Goal: Information Seeking & Learning: Learn about a topic

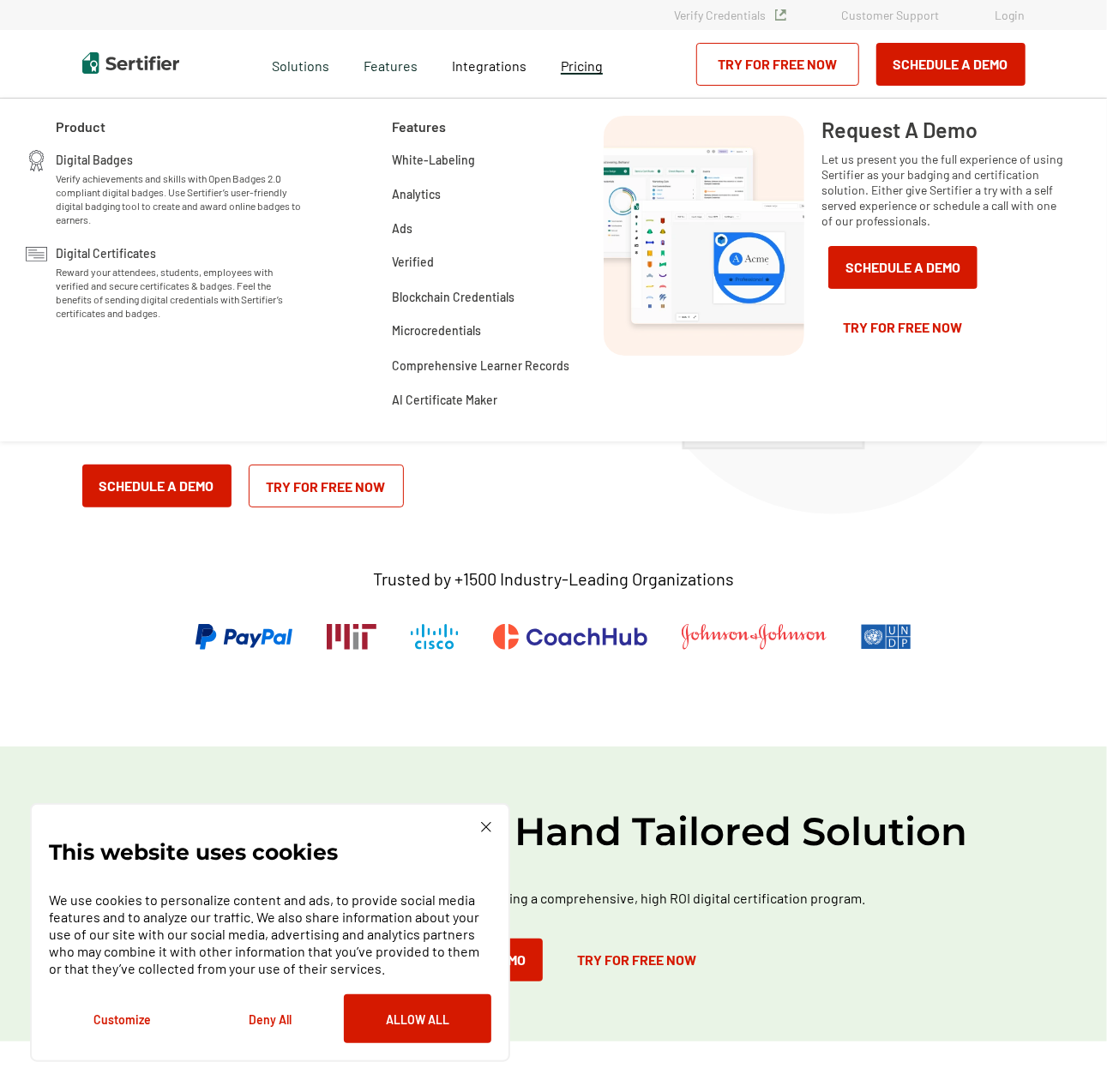
click at [577, 67] on span "Pricing" at bounding box center [581, 65] width 42 height 16
